Goal: Information Seeking & Learning: Check status

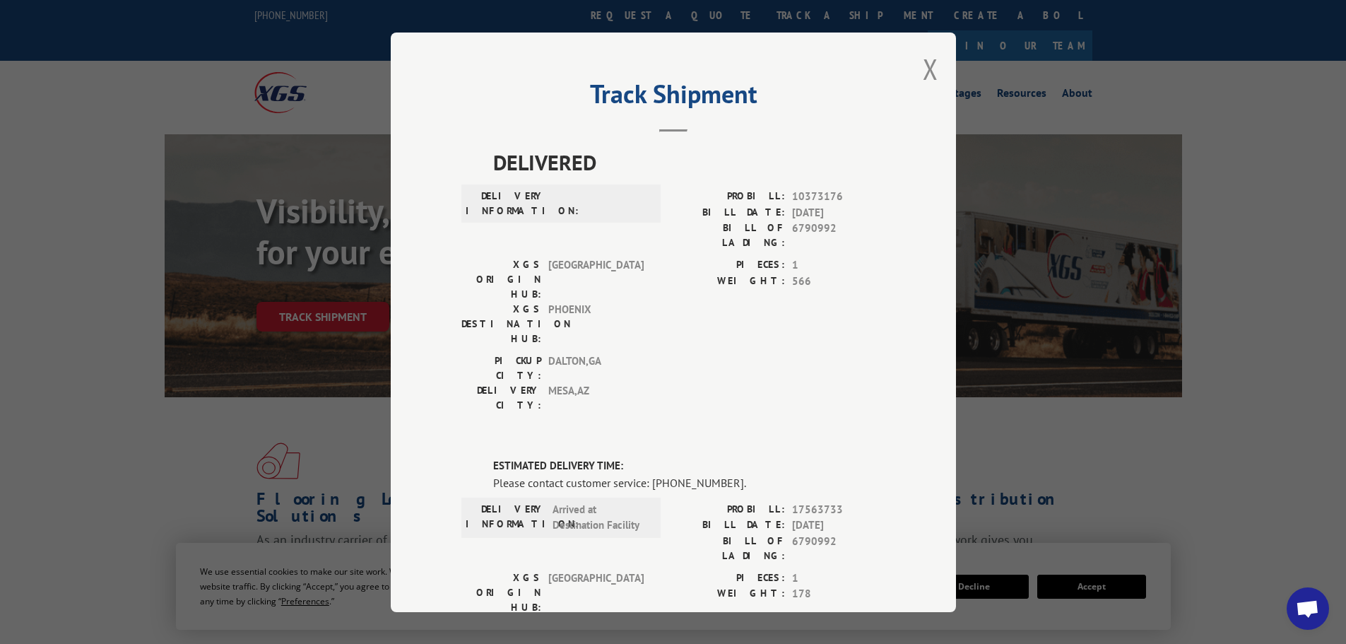
scroll to position [44, 0]
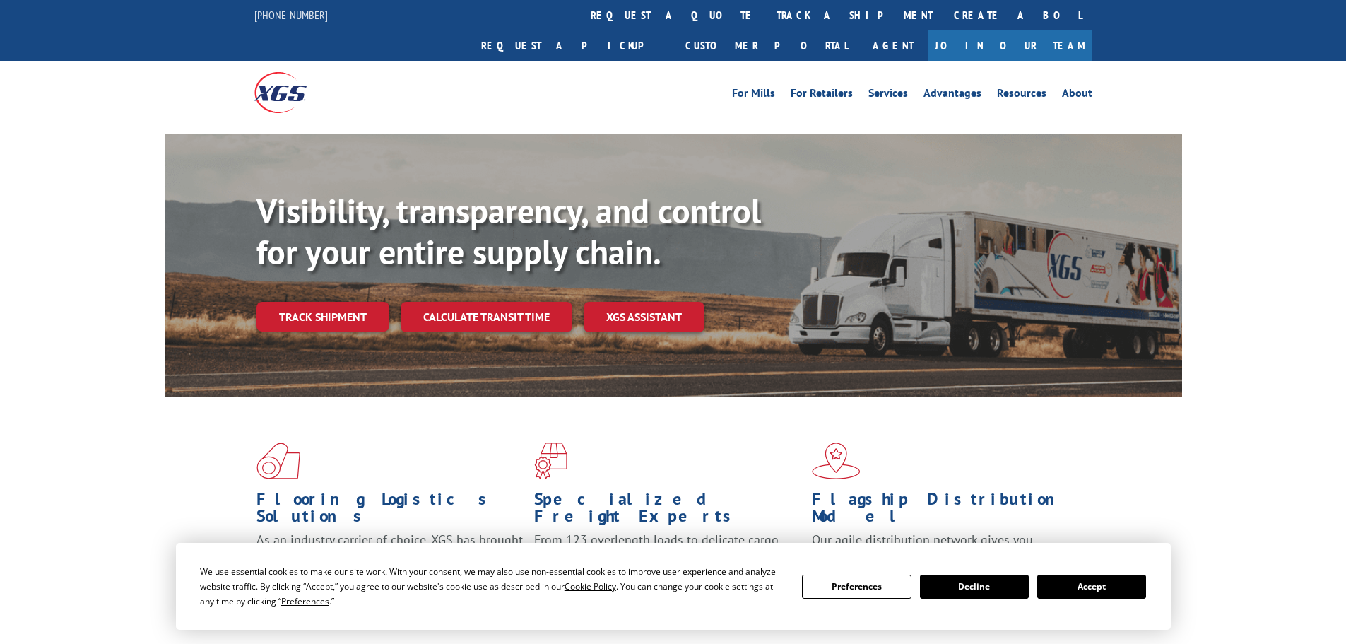
click at [766, 7] on link "track a shipment" at bounding box center [854, 15] width 177 height 30
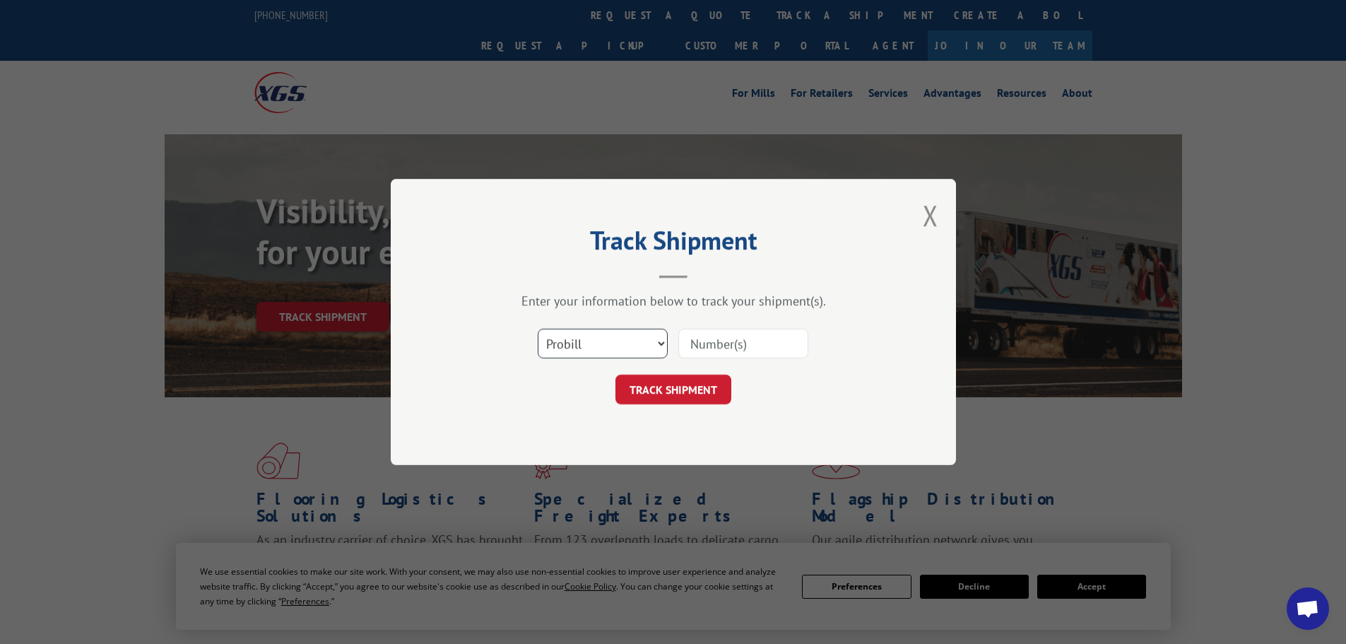
click at [579, 351] on select "Select category... Probill BOL PO" at bounding box center [603, 344] width 130 height 30
select select "bol"
click at [538, 329] on select "Select category... Probill BOL PO" at bounding box center [603, 344] width 130 height 30
click at [751, 345] on input at bounding box center [743, 344] width 130 height 30
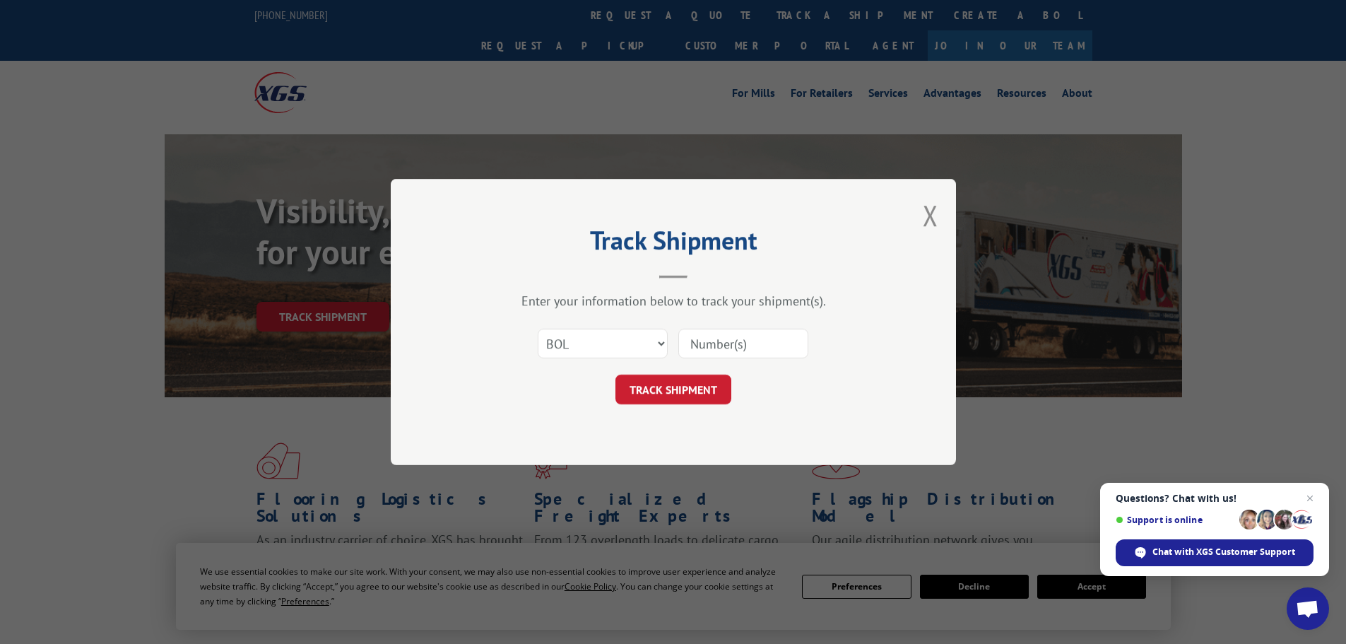
paste input "6021735"
type input "6021735"
click at [696, 387] on button "TRACK SHIPMENT" at bounding box center [673, 390] width 116 height 30
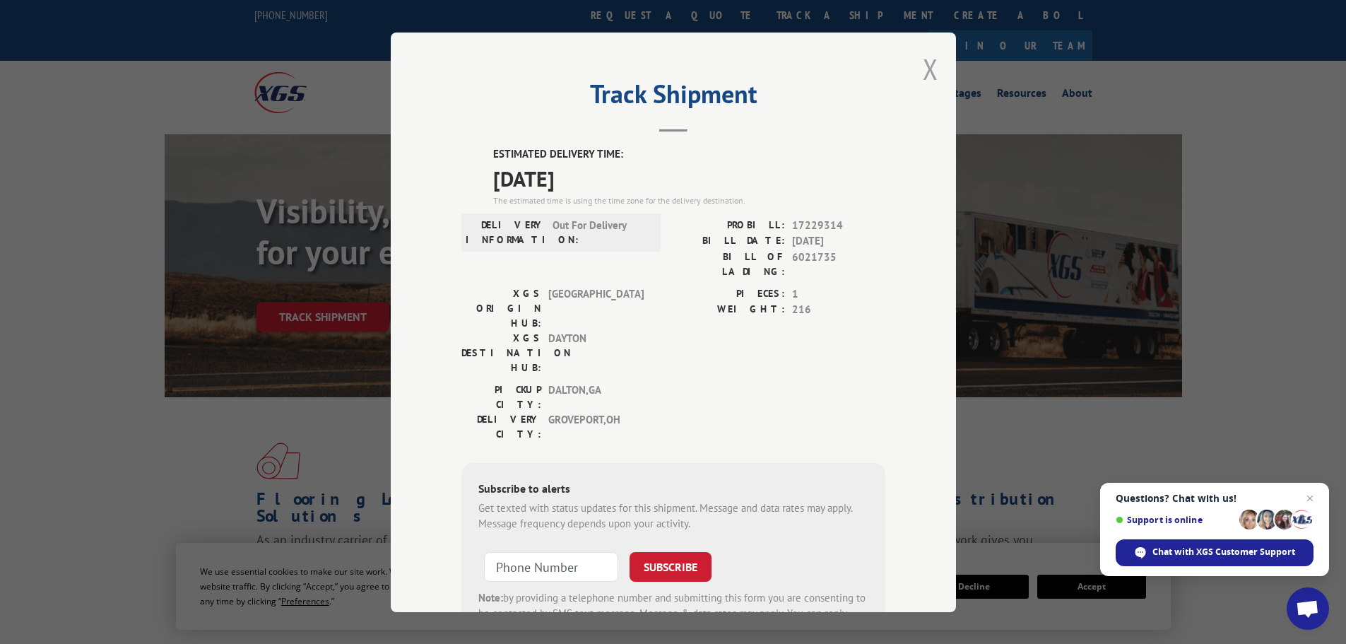
click at [923, 71] on button "Close modal" at bounding box center [931, 68] width 16 height 37
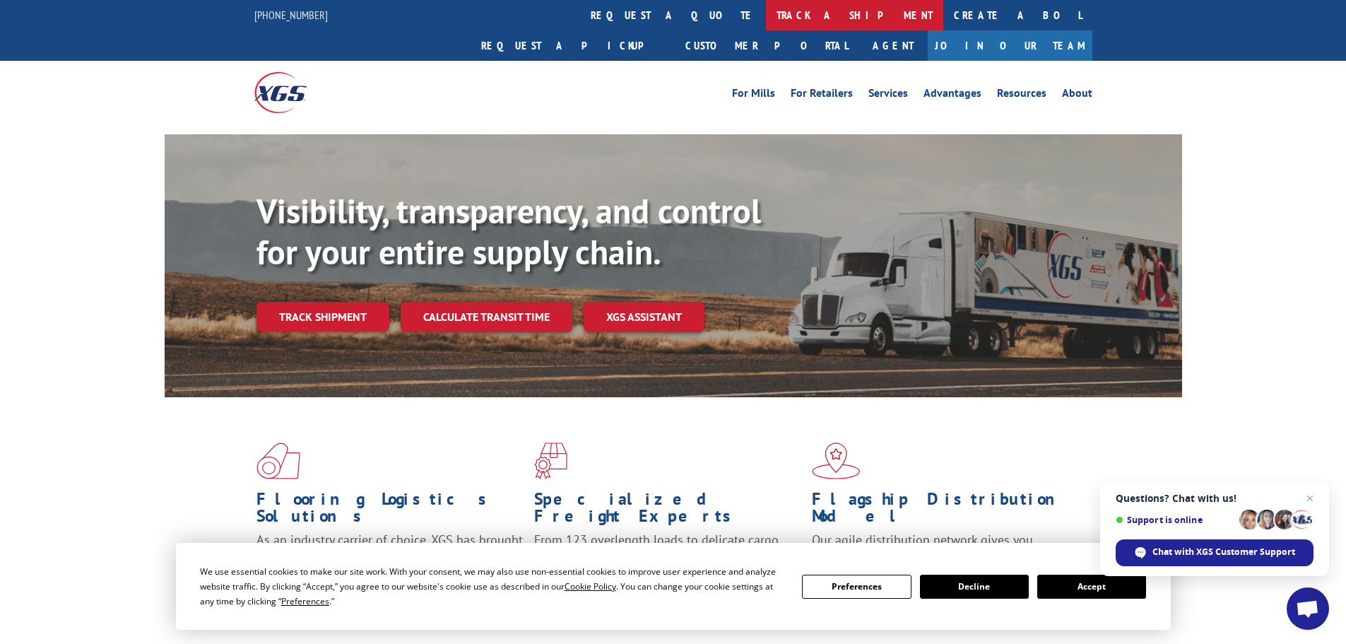
click at [766, 13] on link "track a shipment" at bounding box center [854, 15] width 177 height 30
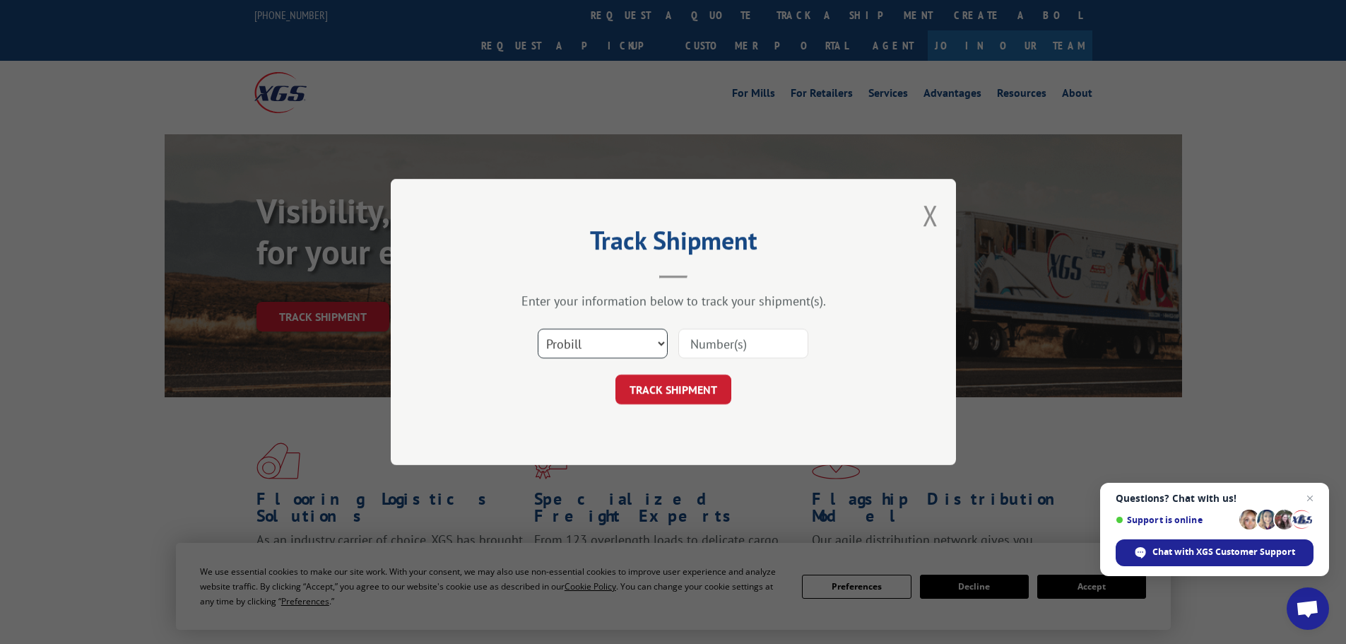
click at [615, 345] on select "Select category... Probill BOL PO" at bounding box center [603, 344] width 130 height 30
select select "bol"
click at [538, 329] on select "Select category... Probill BOL PO" at bounding box center [603, 344] width 130 height 30
click at [701, 347] on input at bounding box center [743, 344] width 130 height 30
paste input "6021735"
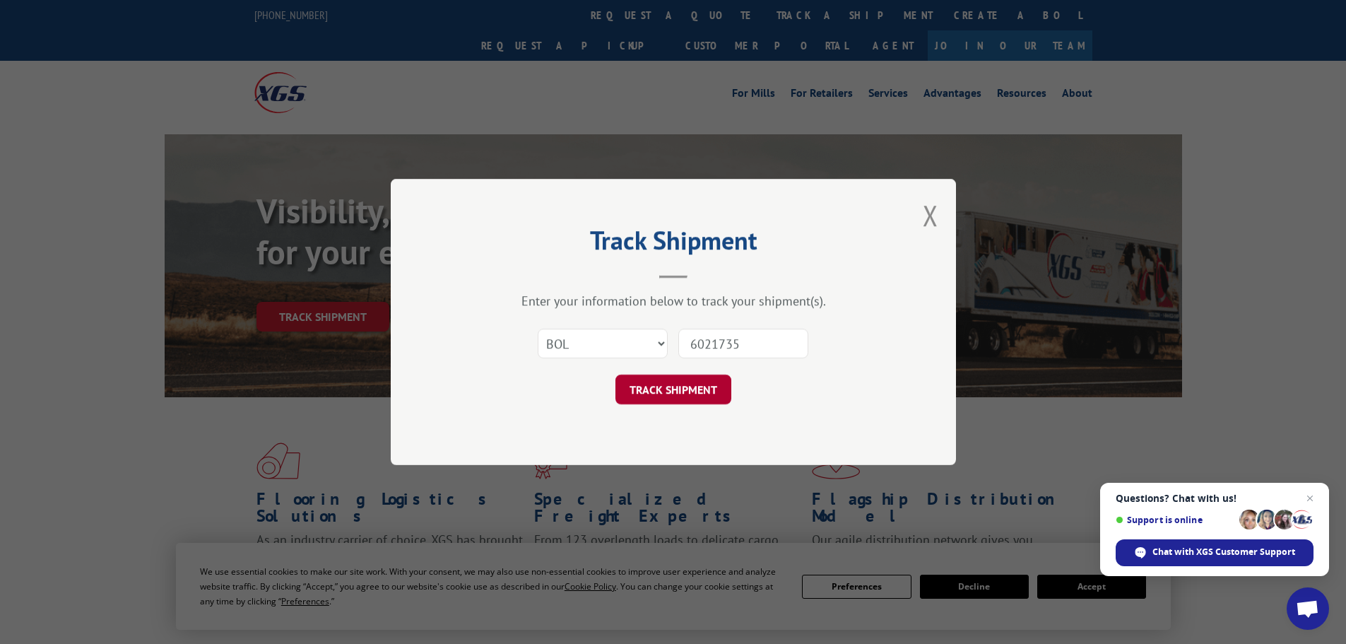
type input "6021735"
click at [686, 389] on button "TRACK SHIPMENT" at bounding box center [673, 390] width 116 height 30
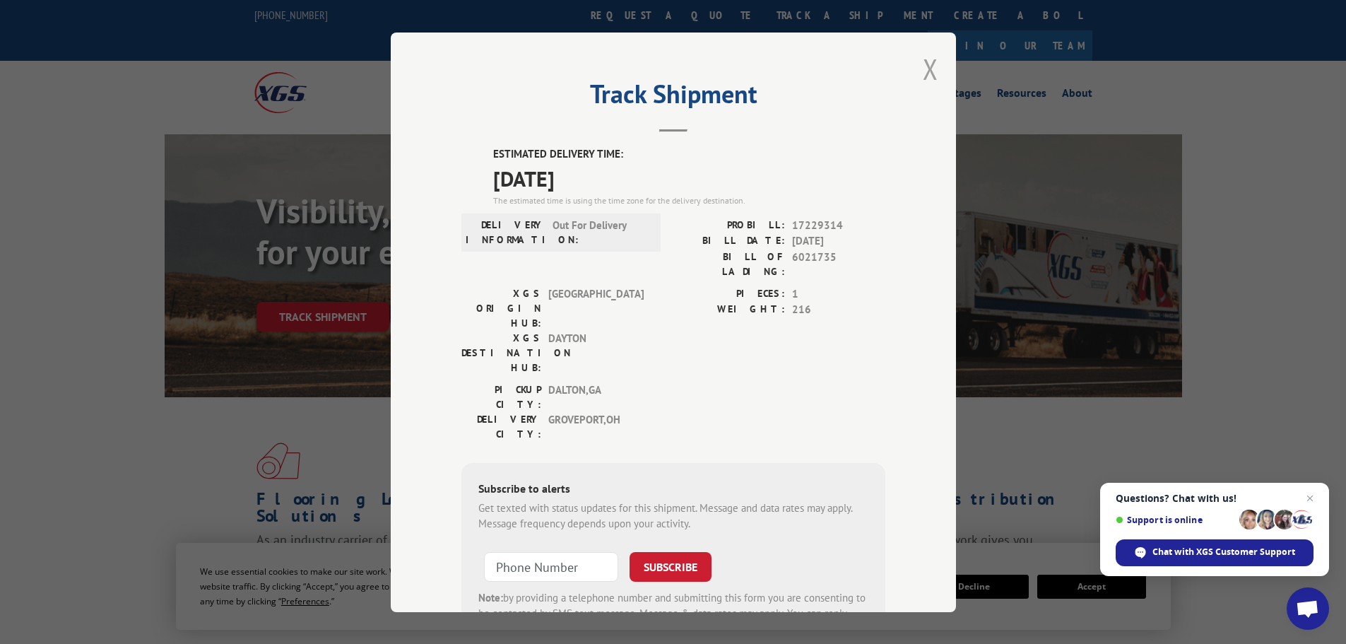
click at [931, 76] on button "Close modal" at bounding box center [931, 68] width 16 height 37
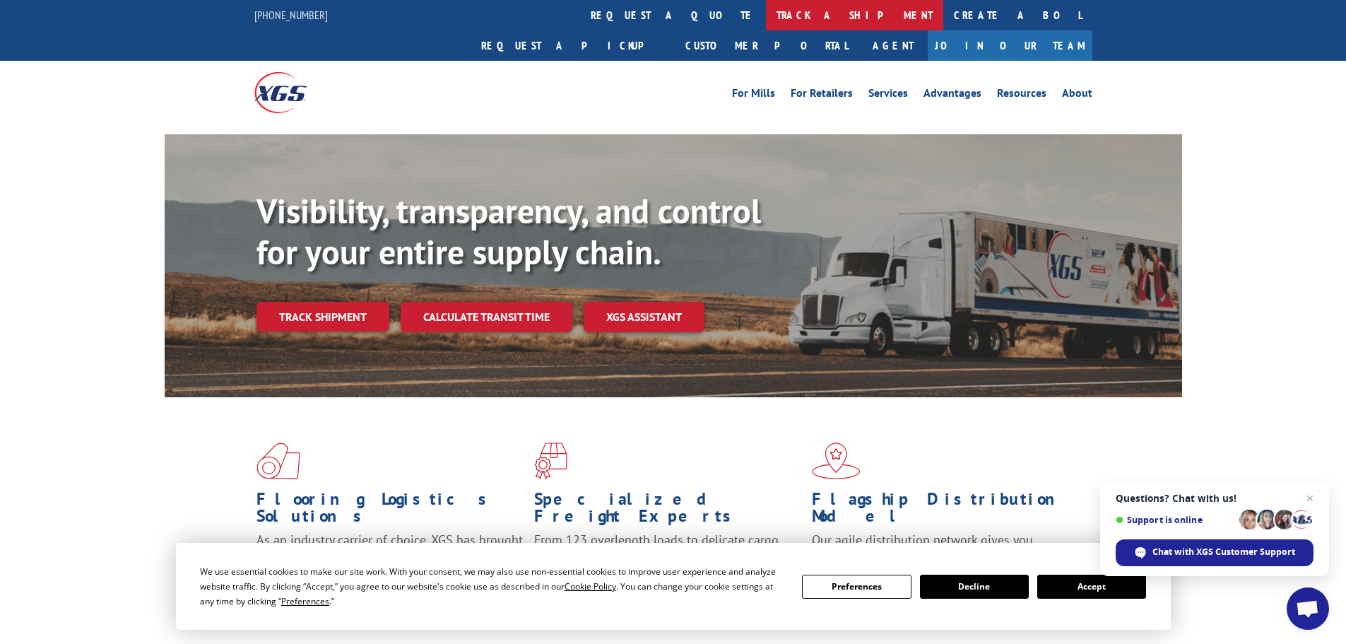
click at [766, 22] on link "track a shipment" at bounding box center [854, 15] width 177 height 30
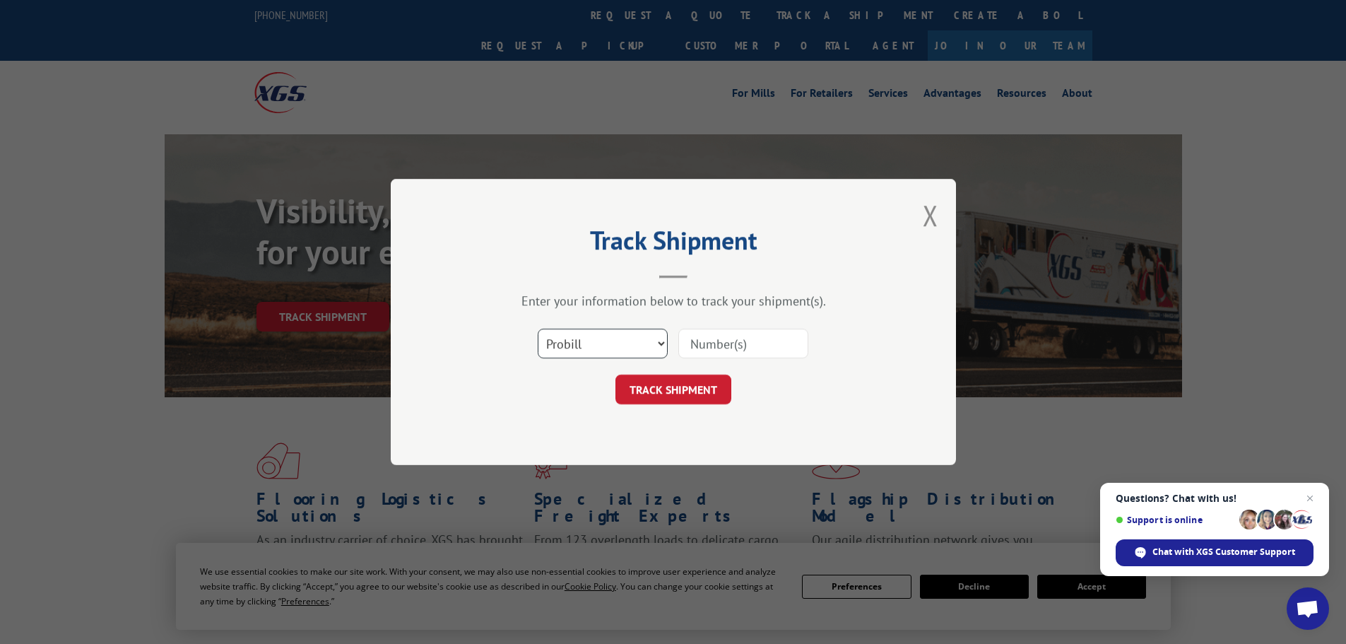
click at [601, 342] on select "Select category... Probill BOL PO" at bounding box center [603, 344] width 130 height 30
select select "bol"
click at [538, 329] on select "Select category... Probill BOL PO" at bounding box center [603, 344] width 130 height 30
click at [717, 346] on input at bounding box center [743, 344] width 130 height 30
paste input "6018265"
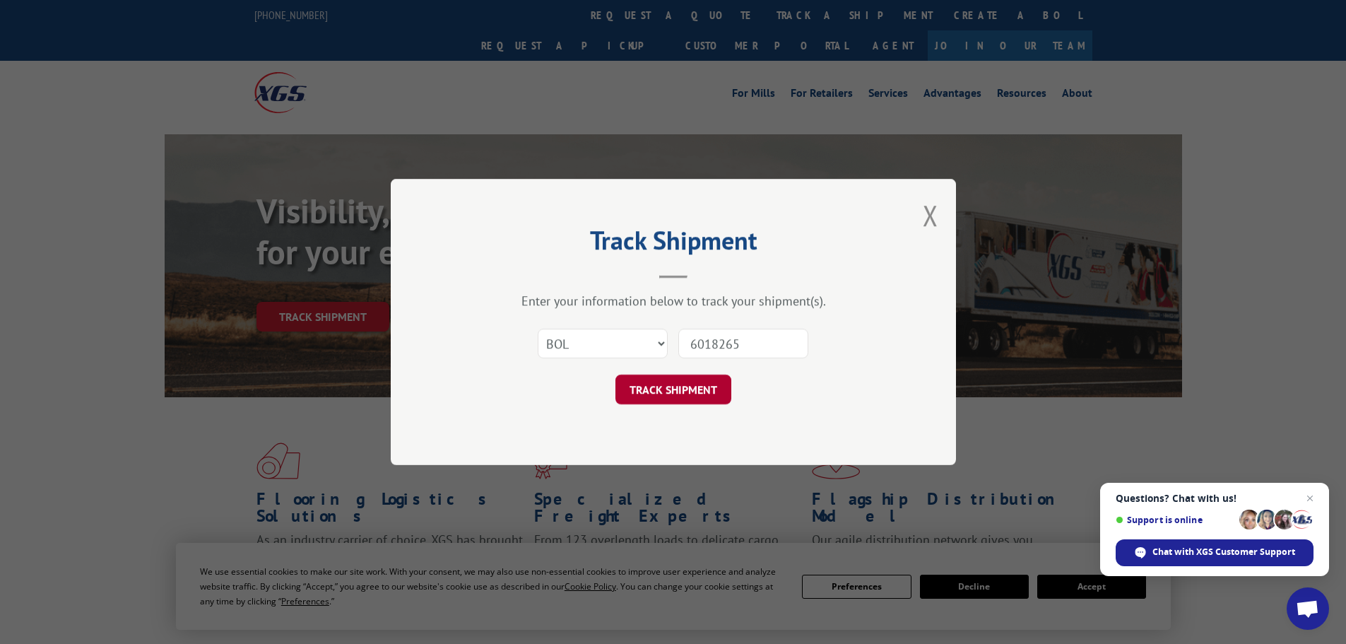
type input "6018265"
click at [686, 390] on button "TRACK SHIPMENT" at bounding box center [673, 390] width 116 height 30
